Goal: Task Accomplishment & Management: Complete application form

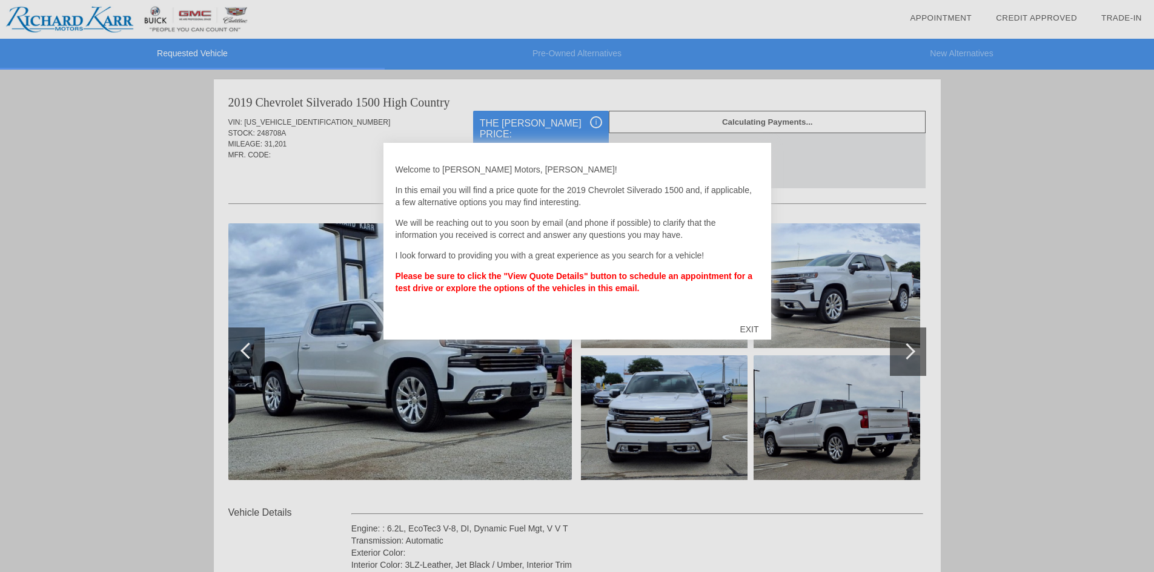
click at [753, 332] on div "EXIT" at bounding box center [749, 329] width 43 height 36
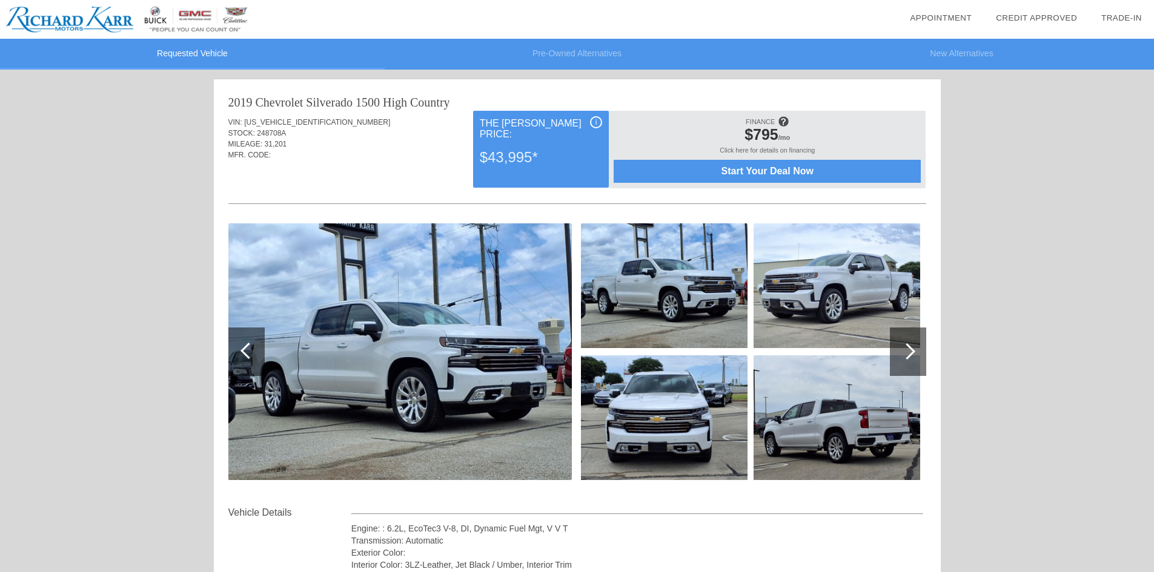
click at [900, 342] on div at bounding box center [908, 352] width 36 height 48
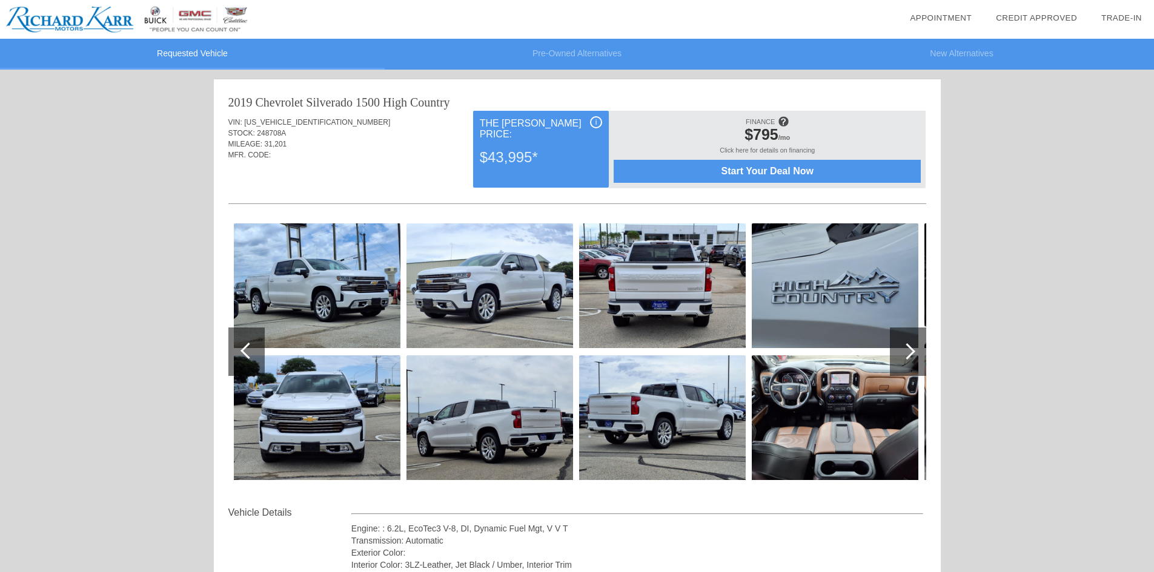
click at [844, 399] on img at bounding box center [835, 418] width 167 height 125
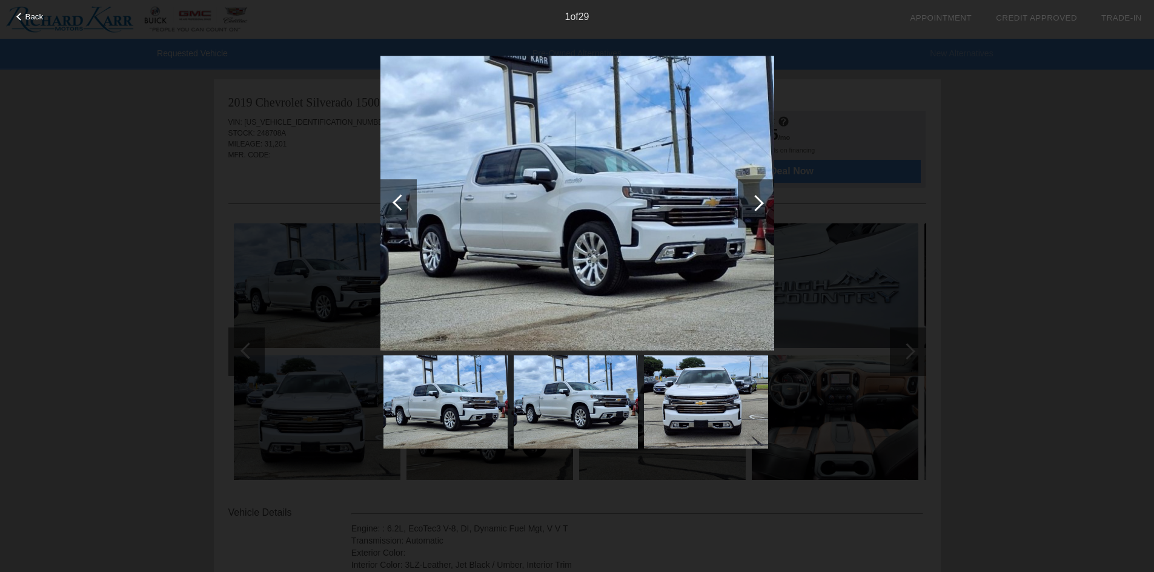
click at [913, 359] on div "Back 1 of 29" at bounding box center [577, 286] width 1154 height 572
click at [550, 300] on img at bounding box center [577, 204] width 394 height 296
click at [385, 196] on div at bounding box center [398, 203] width 36 height 48
click at [391, 196] on div at bounding box center [398, 203] width 36 height 48
click at [19, 19] on div at bounding box center [20, 17] width 8 height 8
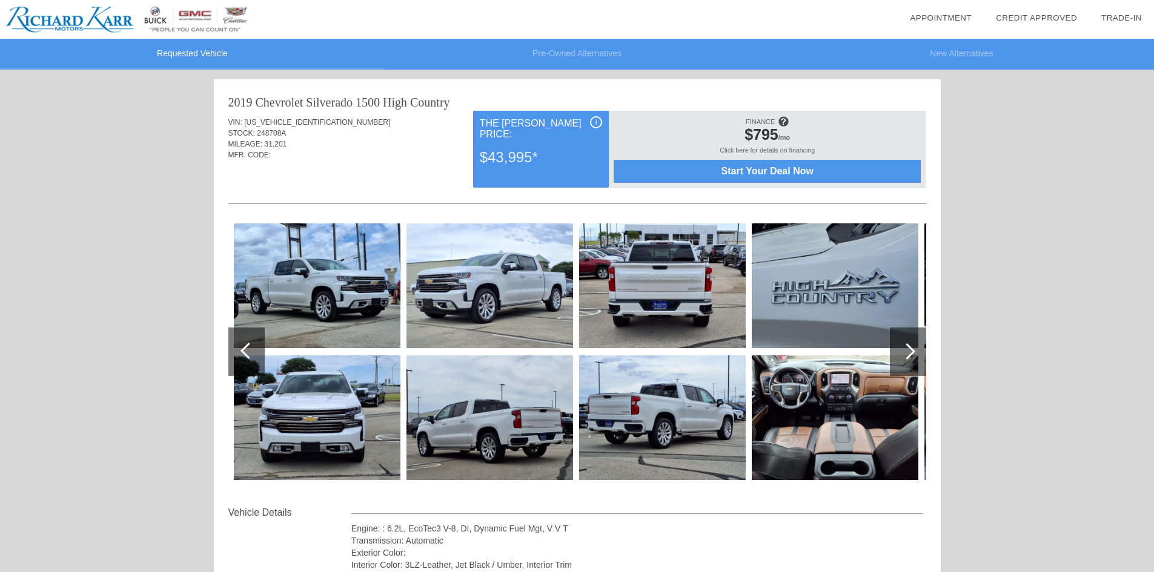
click at [869, 405] on img at bounding box center [835, 418] width 167 height 125
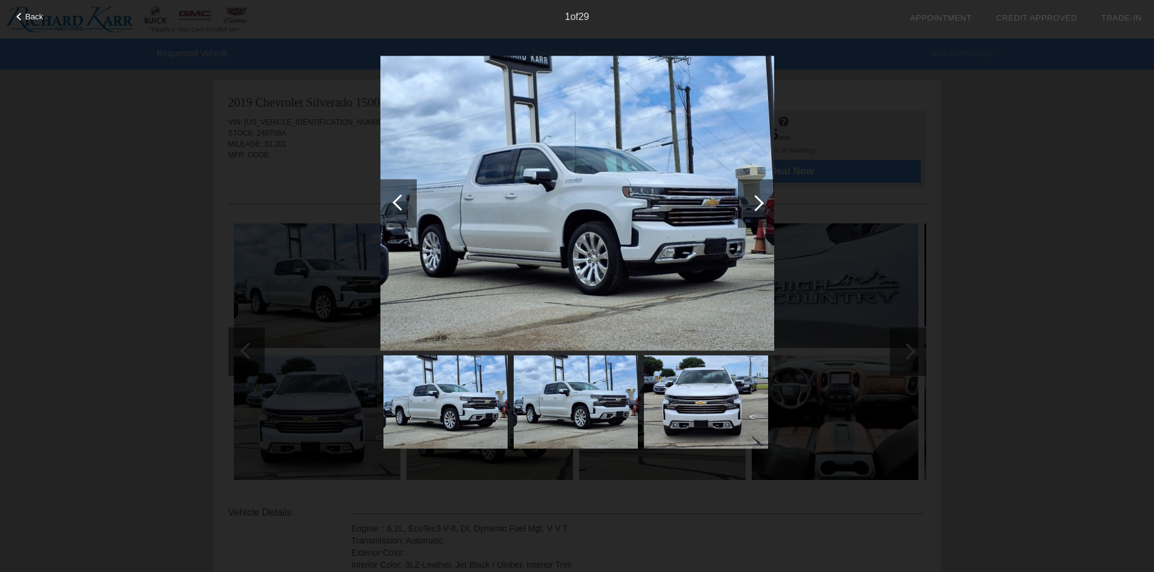
click at [752, 206] on div at bounding box center [756, 203] width 16 height 16
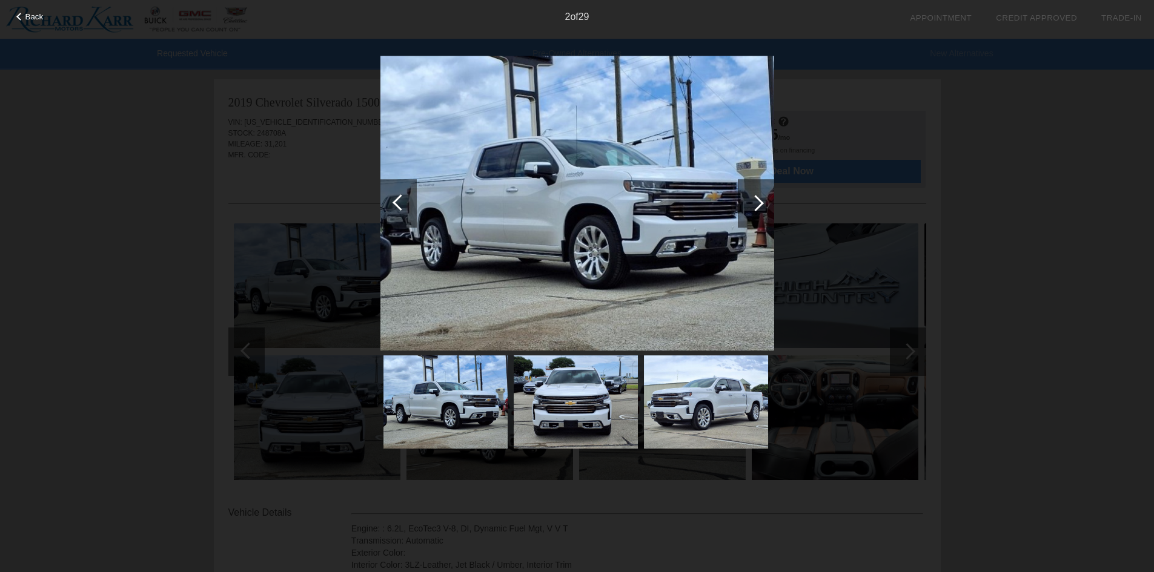
click at [752, 206] on div at bounding box center [756, 203] width 16 height 16
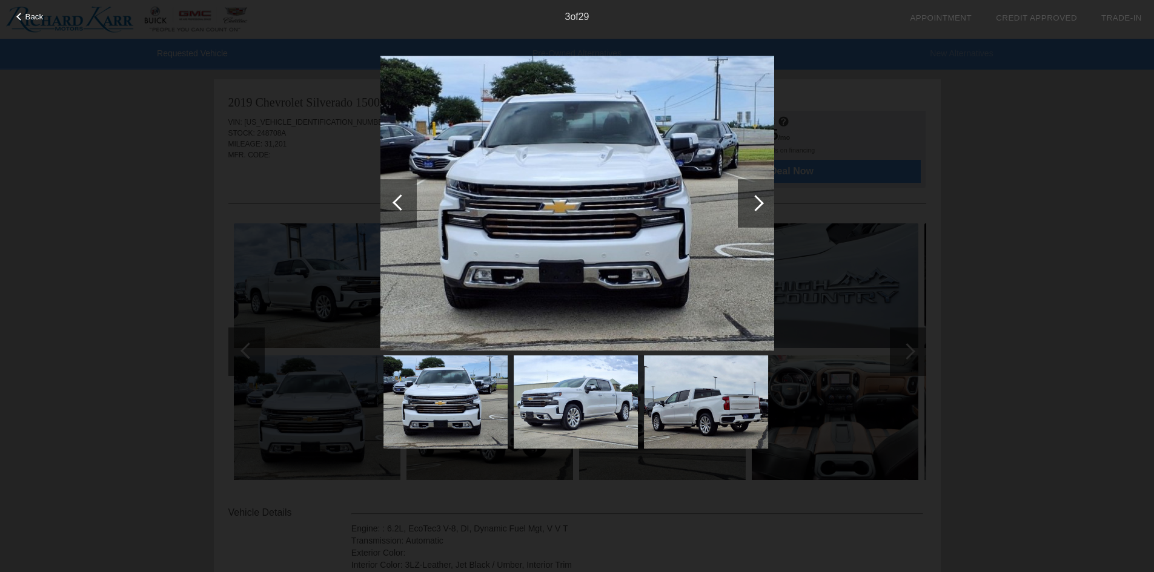
click at [752, 206] on div at bounding box center [756, 203] width 16 height 16
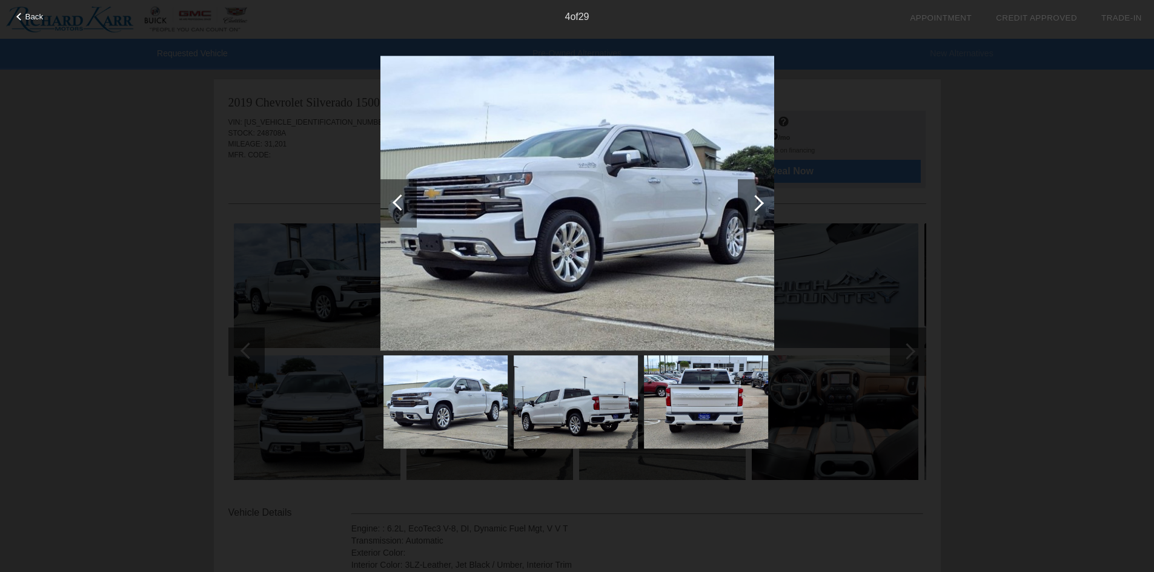
click at [752, 206] on div at bounding box center [756, 203] width 16 height 16
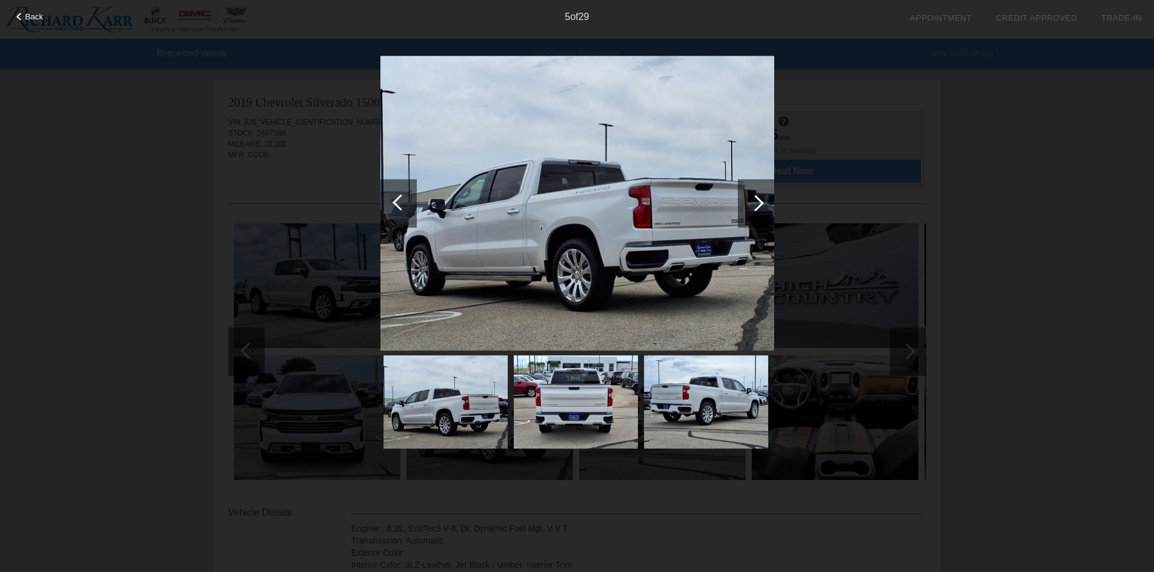
click at [752, 206] on div at bounding box center [756, 203] width 16 height 16
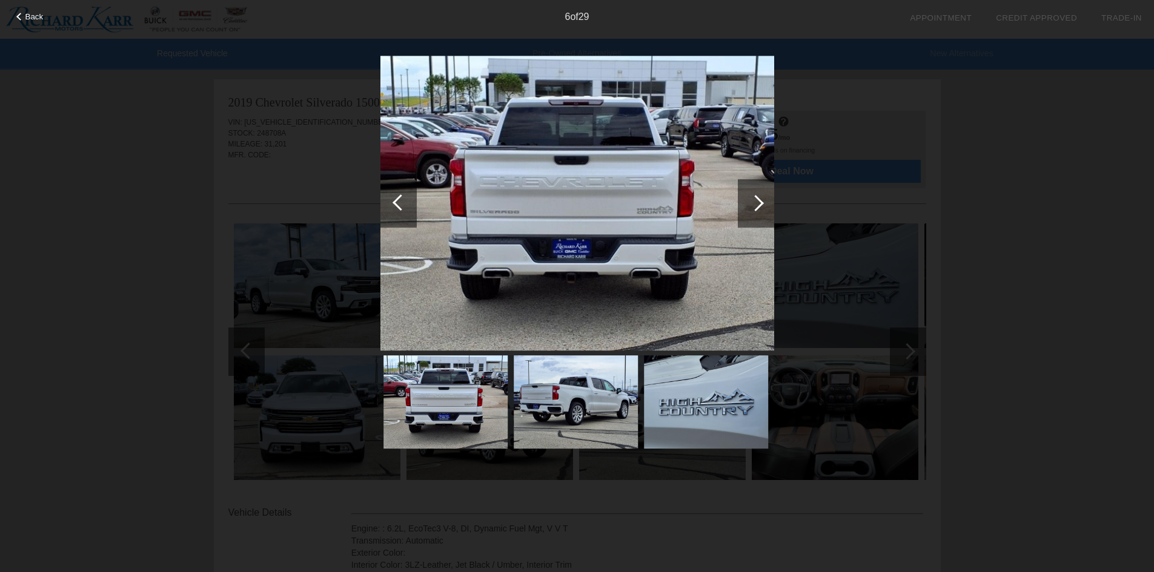
click at [752, 206] on div at bounding box center [756, 203] width 16 height 16
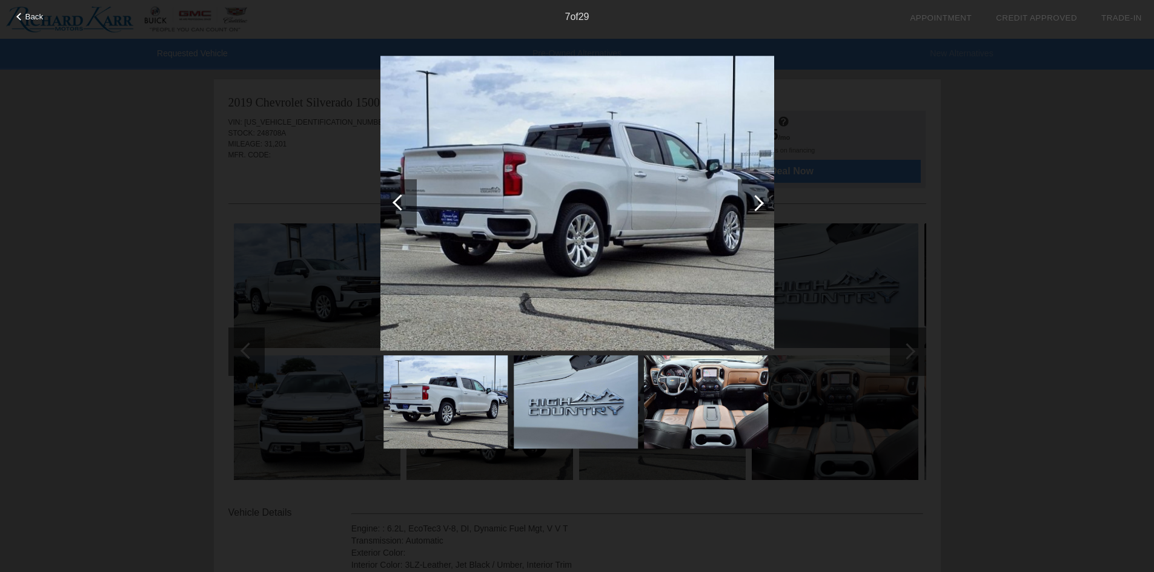
click at [752, 206] on div at bounding box center [756, 203] width 16 height 16
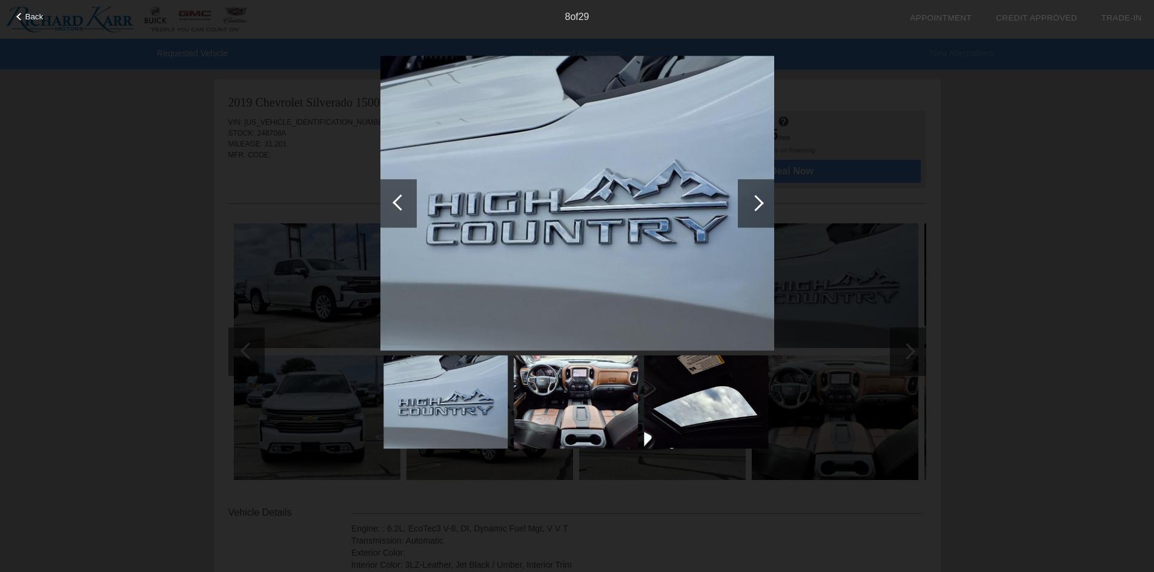
click at [752, 206] on div at bounding box center [756, 203] width 16 height 16
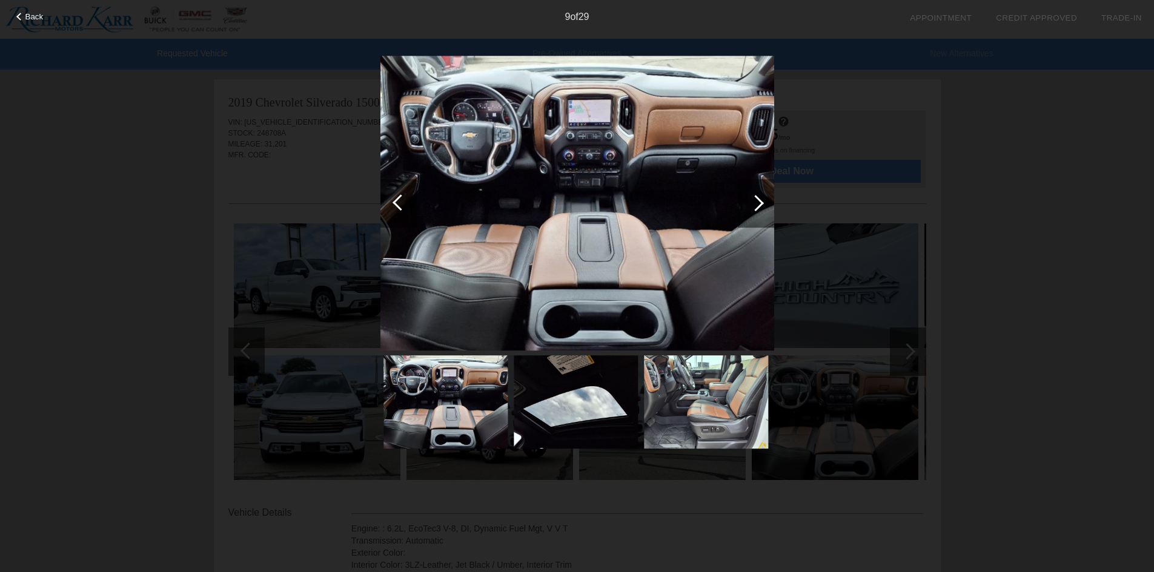
click at [752, 206] on div at bounding box center [756, 203] width 16 height 16
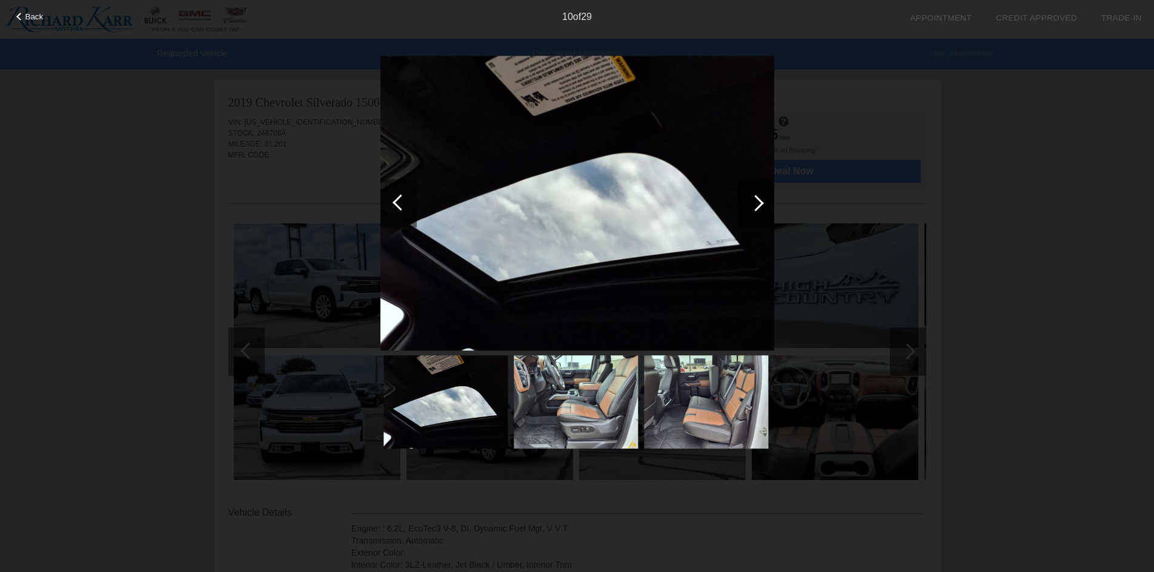
click at [752, 206] on div at bounding box center [756, 203] width 16 height 16
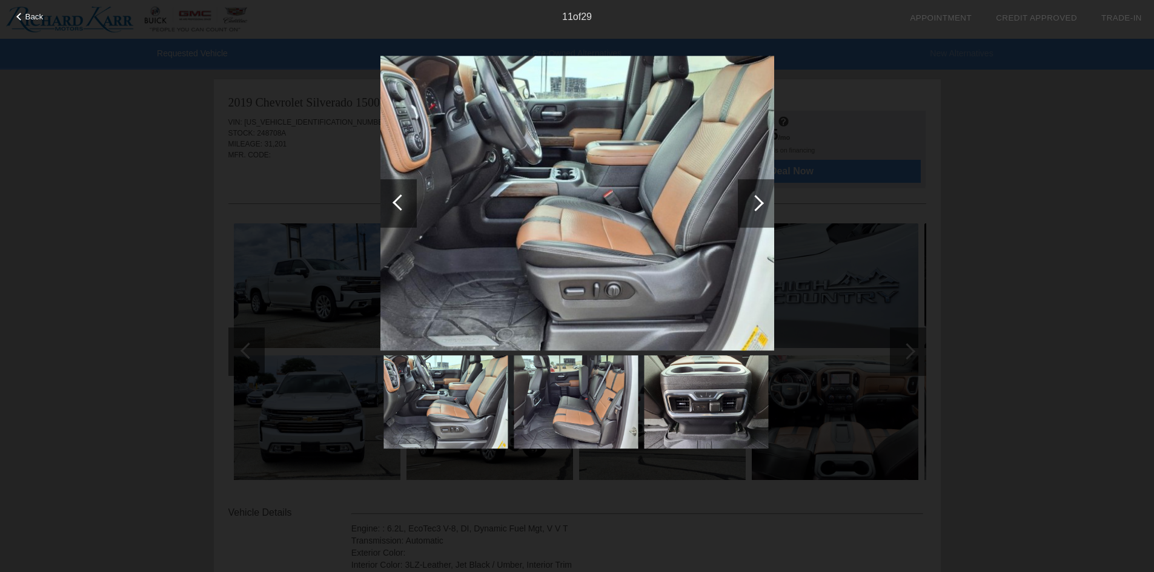
click at [752, 206] on div at bounding box center [756, 203] width 16 height 16
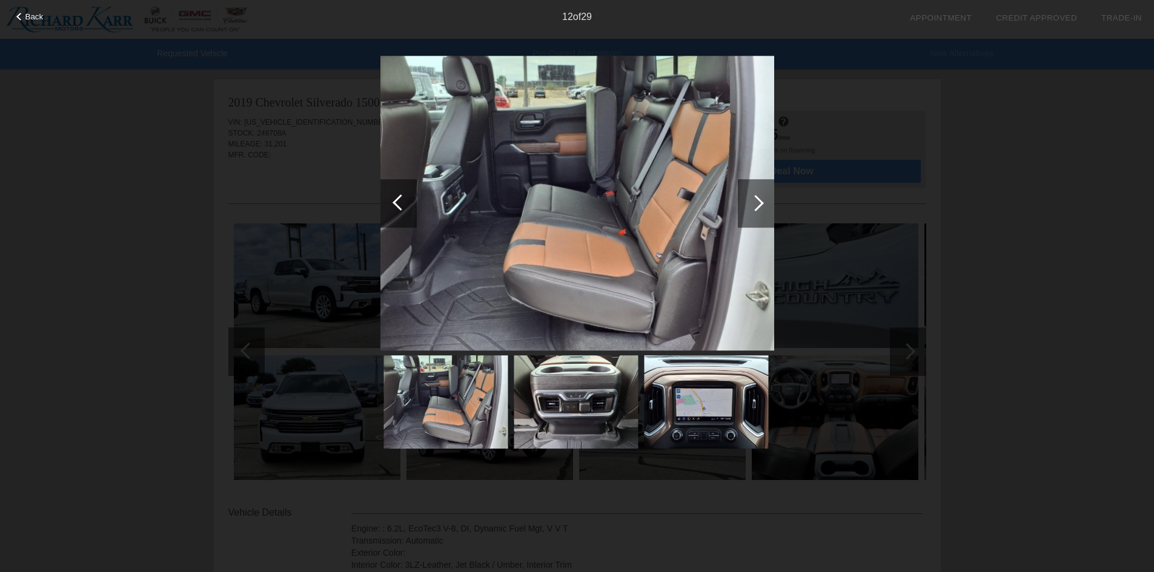
click at [752, 206] on div at bounding box center [756, 203] width 16 height 16
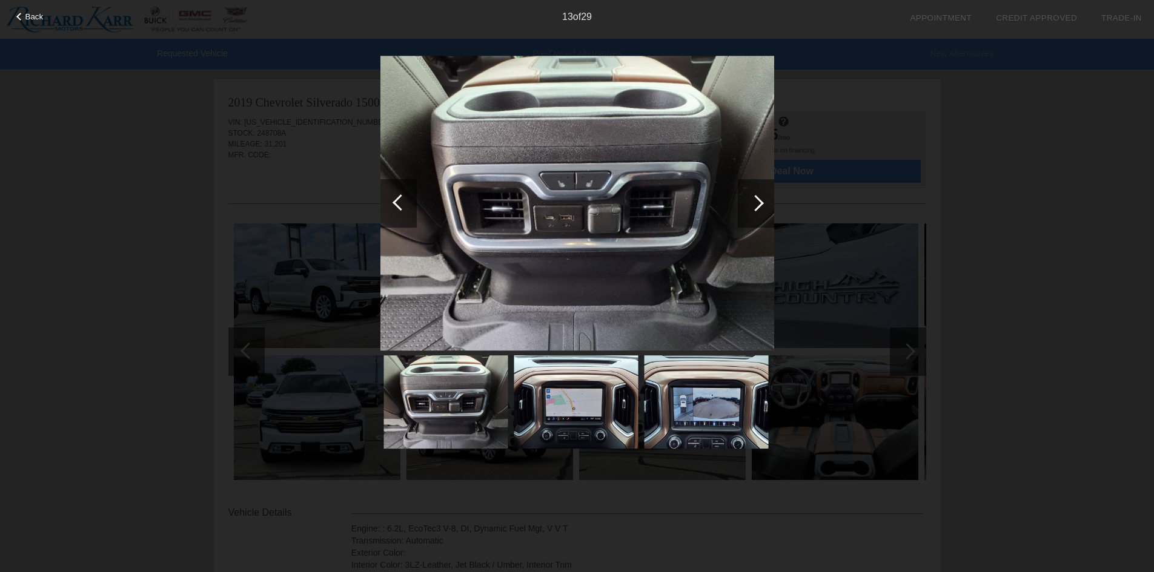
click at [752, 206] on div at bounding box center [756, 203] width 16 height 16
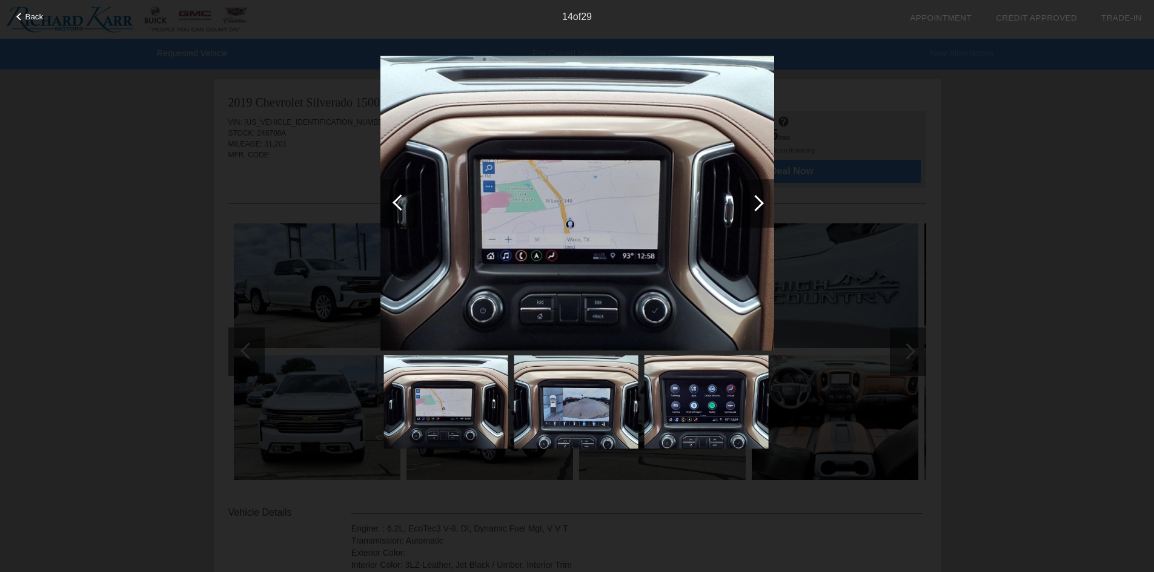
click at [752, 206] on div at bounding box center [756, 203] width 16 height 16
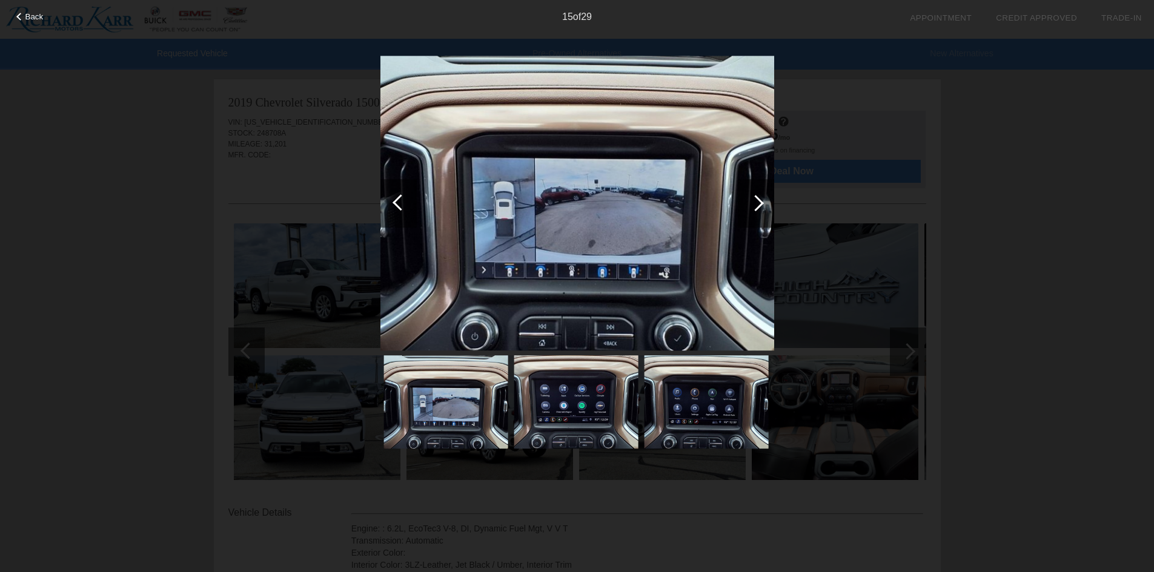
click at [30, 13] on span "Back" at bounding box center [34, 16] width 18 height 9
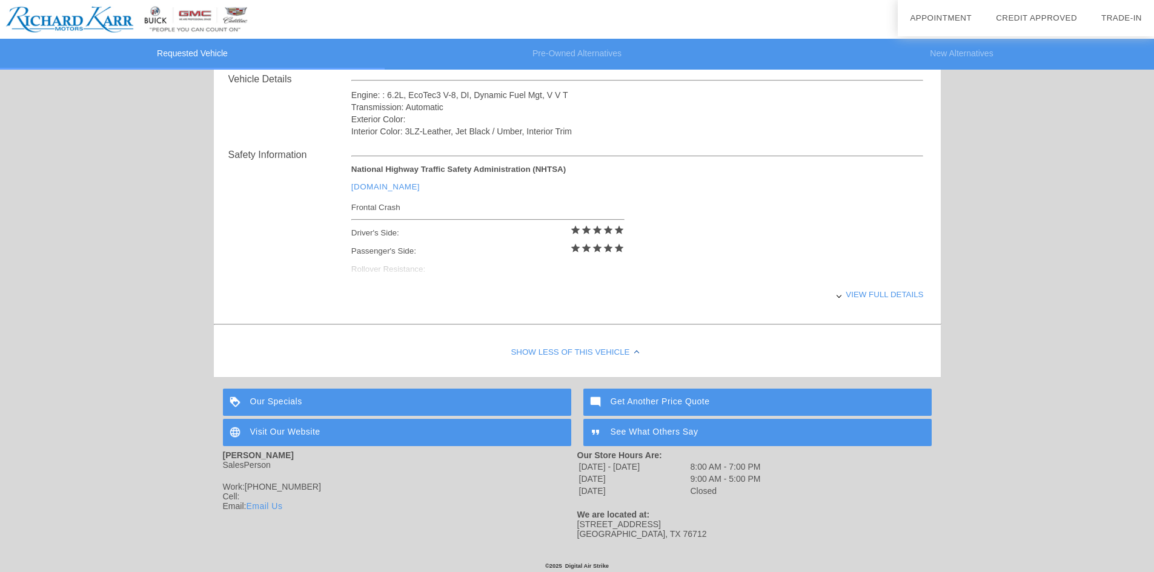
scroll to position [437, 0]
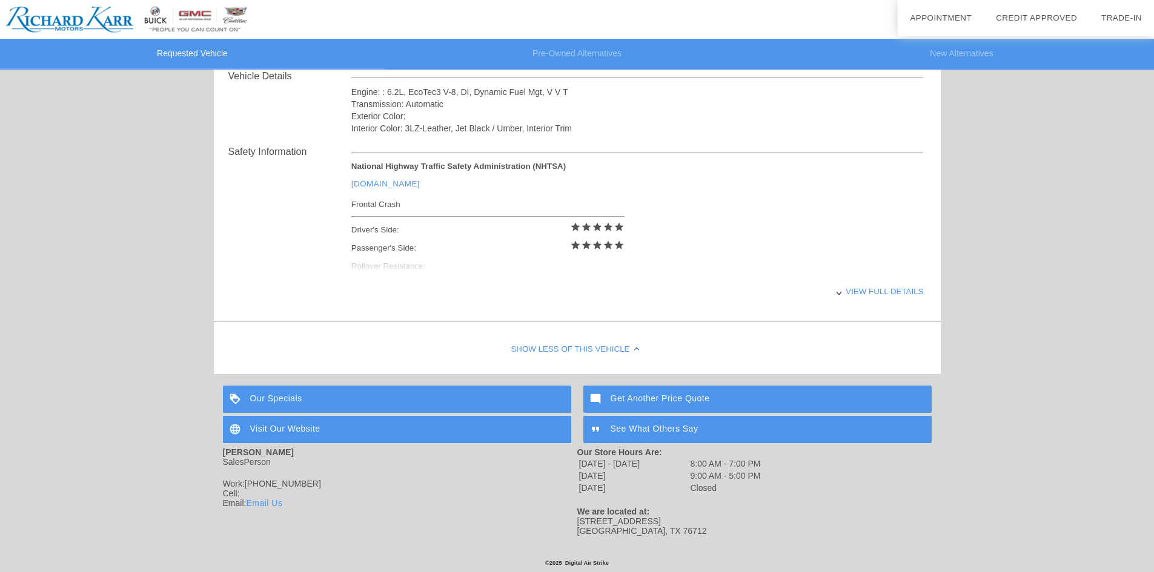
click at [875, 286] on div "View full details" at bounding box center [637, 292] width 572 height 30
click at [875, 287] on div "View less details" at bounding box center [637, 292] width 572 height 30
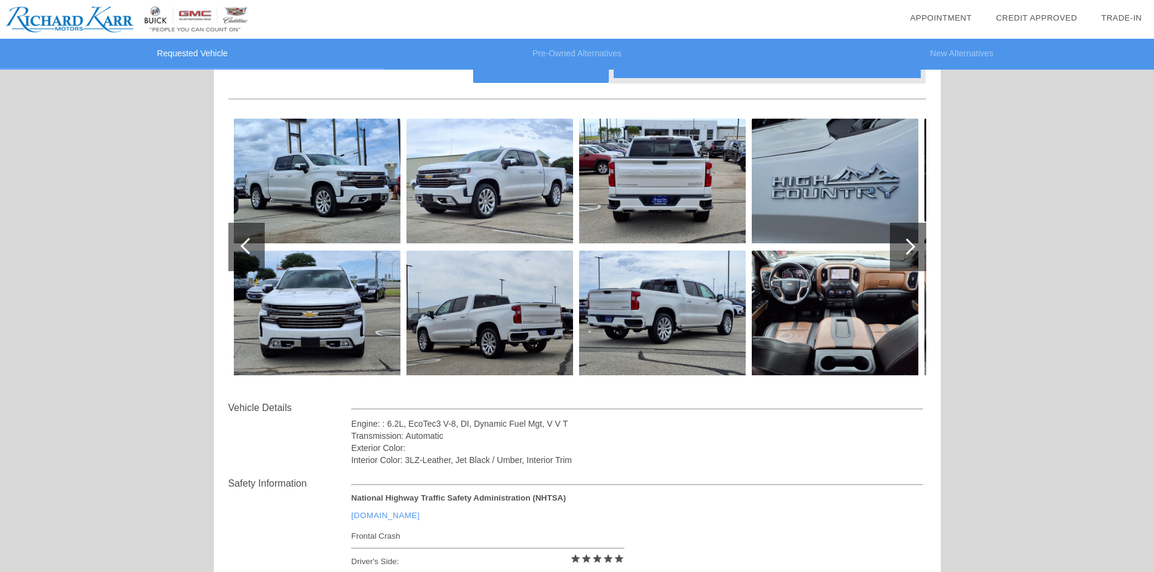
scroll to position [0, 0]
